Goal: Task Accomplishment & Management: Complete application form

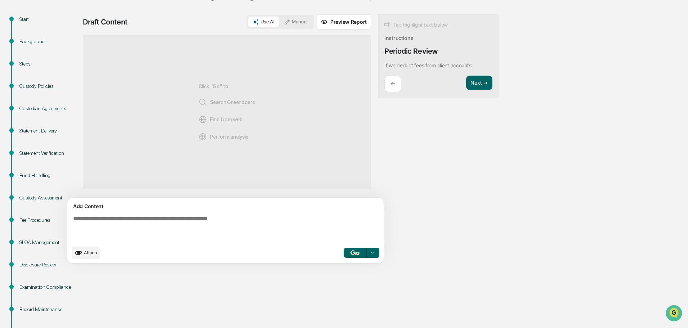
scroll to position [72, 0]
click at [210, 214] on textarea at bounding box center [226, 228] width 313 height 32
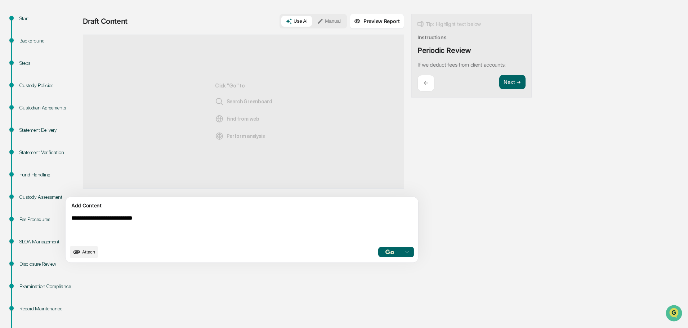
type textarea "**********"
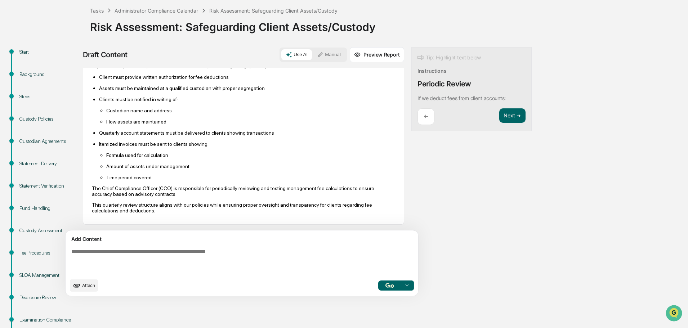
scroll to position [51, 0]
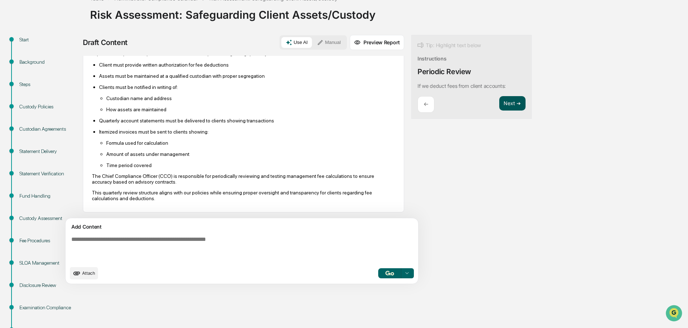
click at [499, 101] on button "Next ➔" at bounding box center [512, 103] width 26 height 15
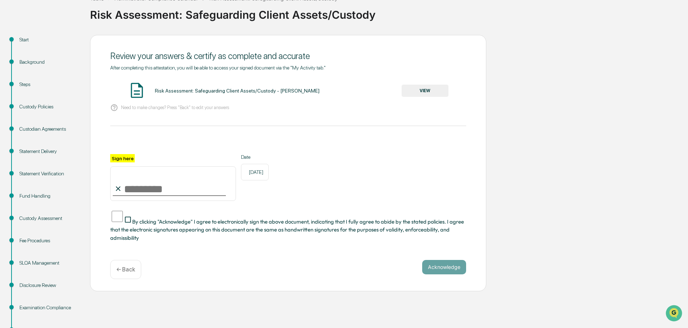
drag, startPoint x: 153, startPoint y: 187, endPoint x: 161, endPoint y: 194, distance: 11.3
click at [153, 187] on input "Sign here" at bounding box center [173, 183] width 126 height 35
type input "**********"
click at [413, 85] on button "VIEW" at bounding box center [425, 91] width 47 height 12
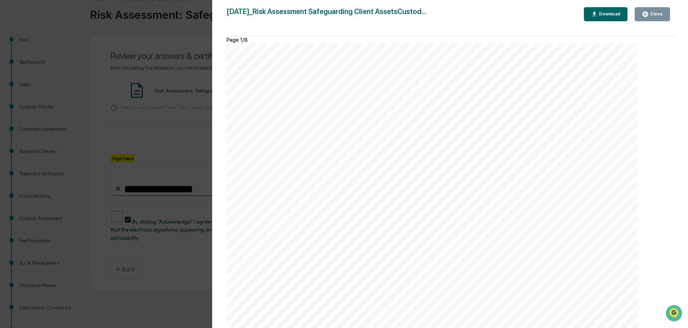
click at [653, 14] on div "Close" at bounding box center [656, 14] width 14 height 5
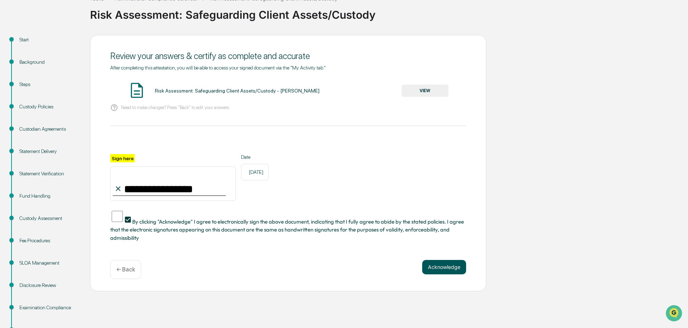
click at [451, 260] on button "Acknowledge" at bounding box center [444, 267] width 44 height 14
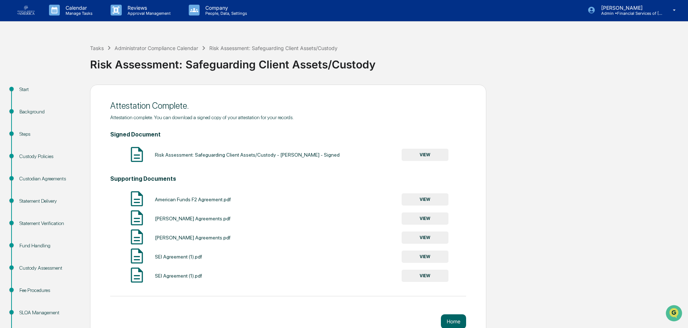
scroll to position [0, 0]
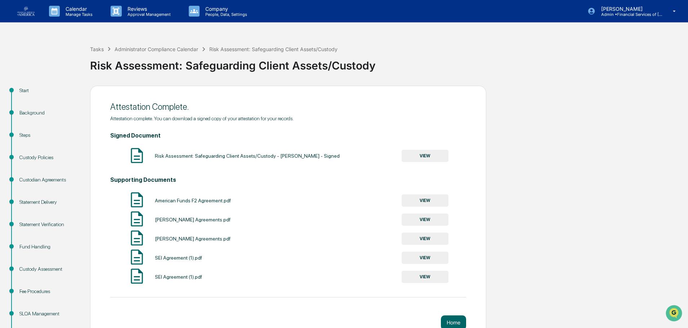
click at [87, 47] on div "Tasks Administrator Compliance Calendar Risk Assessment: Safeguarding Client As…" at bounding box center [344, 242] width 688 height 417
click at [99, 48] on div "Tasks" at bounding box center [97, 49] width 14 height 6
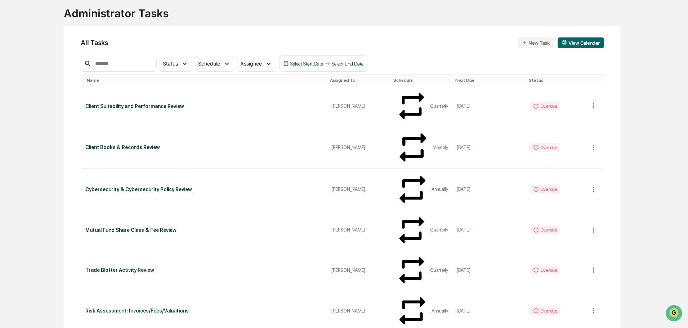
scroll to position [72, 0]
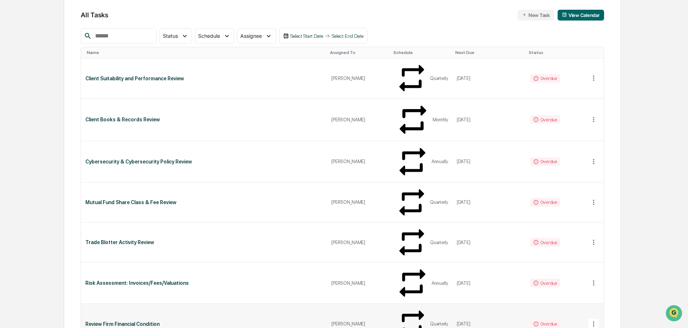
click at [113, 321] on div "Review Firm Financial Condition" at bounding box center [203, 324] width 237 height 6
